Goal: Navigation & Orientation: Find specific page/section

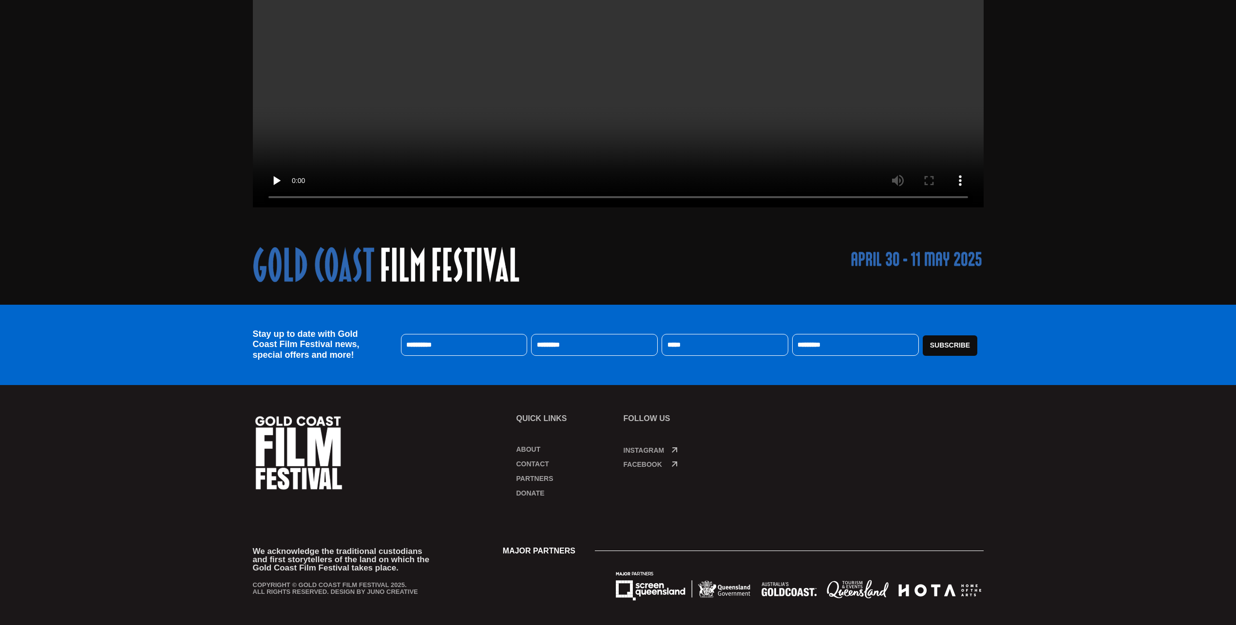
scroll to position [274, 0]
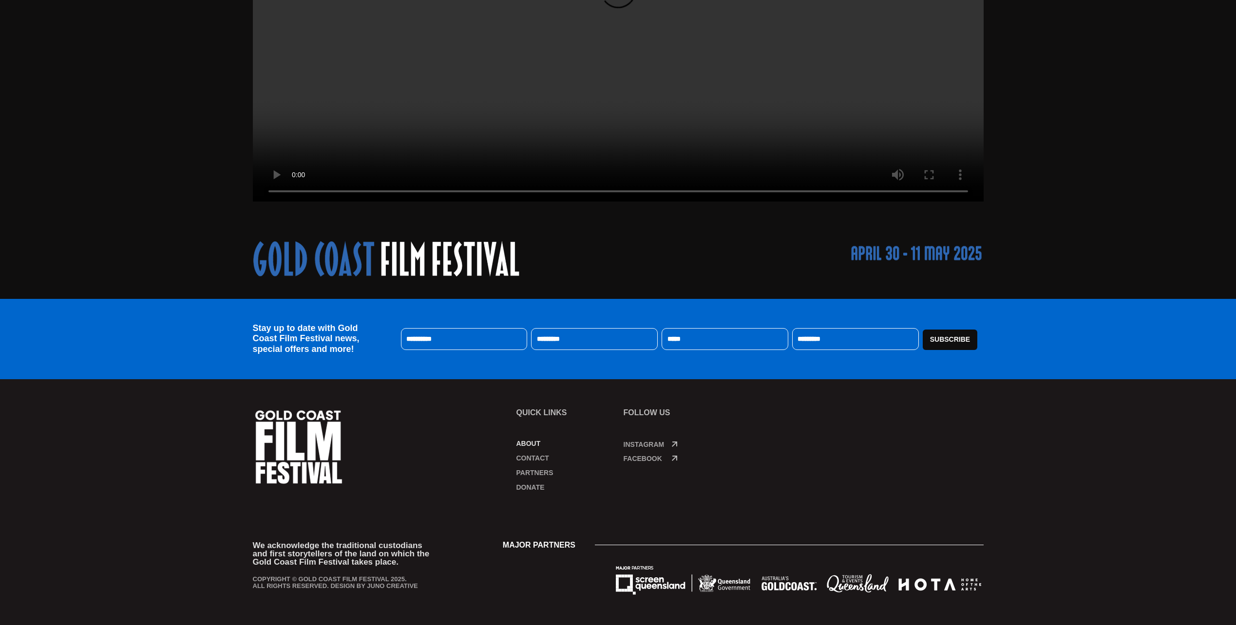
click at [530, 445] on link "About" at bounding box center [564, 444] width 97 height 10
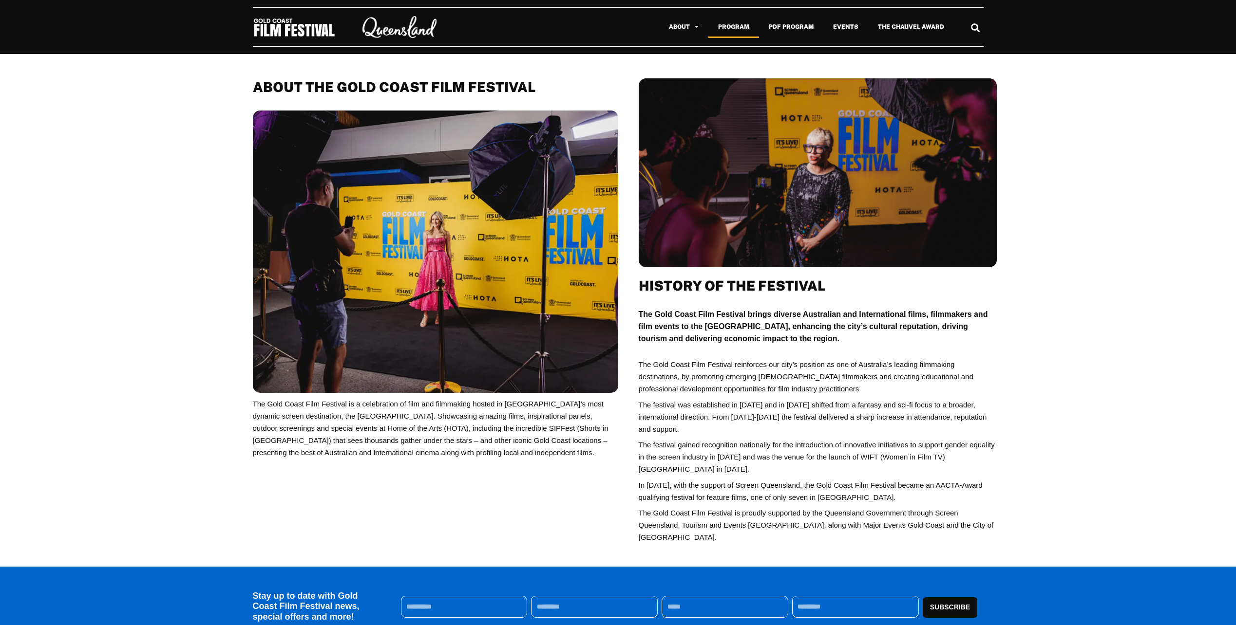
click at [721, 24] on link "Program" at bounding box center [733, 27] width 51 height 22
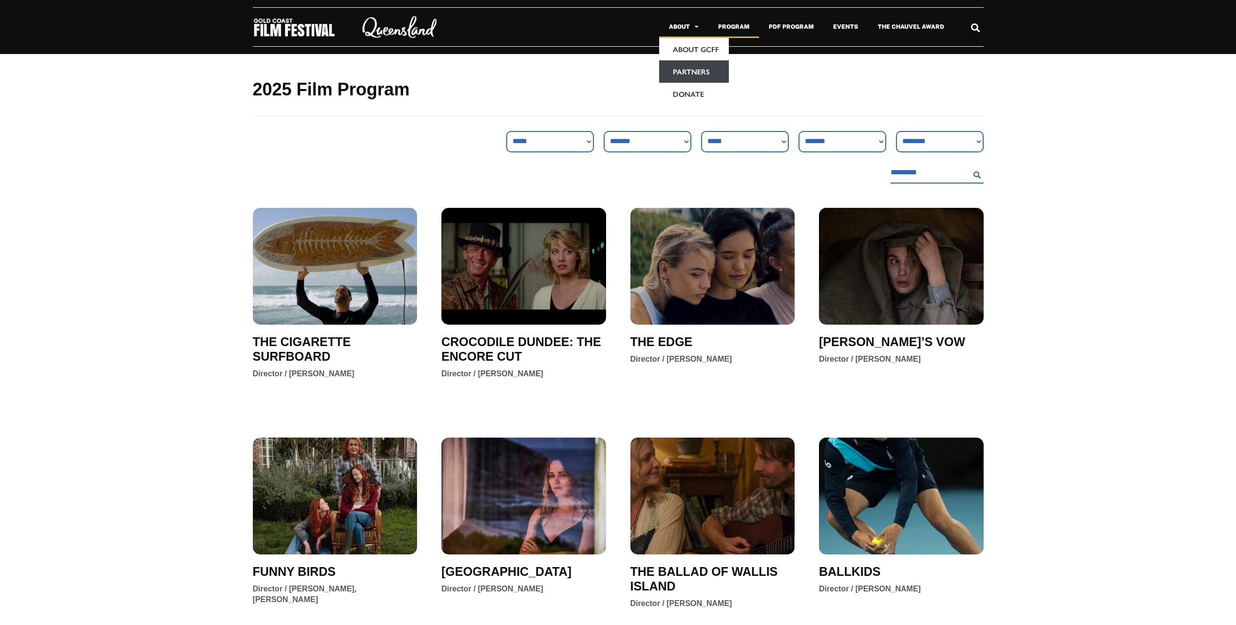
click at [697, 68] on link "Partners" at bounding box center [694, 71] width 70 height 22
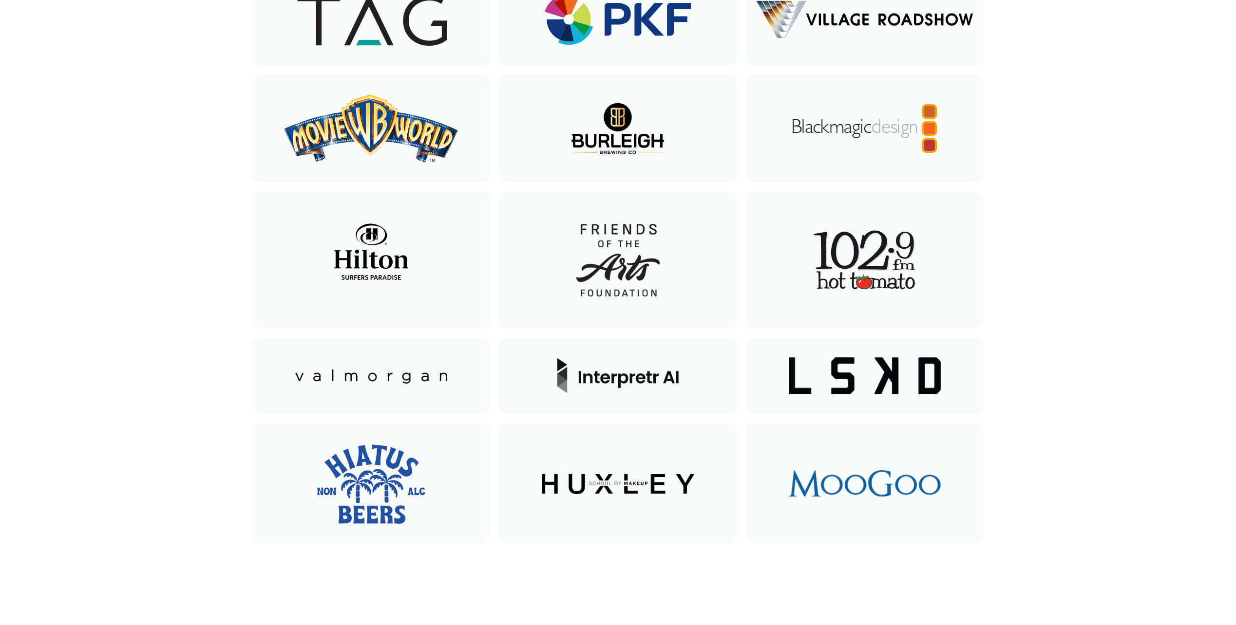
scroll to position [487, 0]
